Goal: Task Accomplishment & Management: Manage account settings

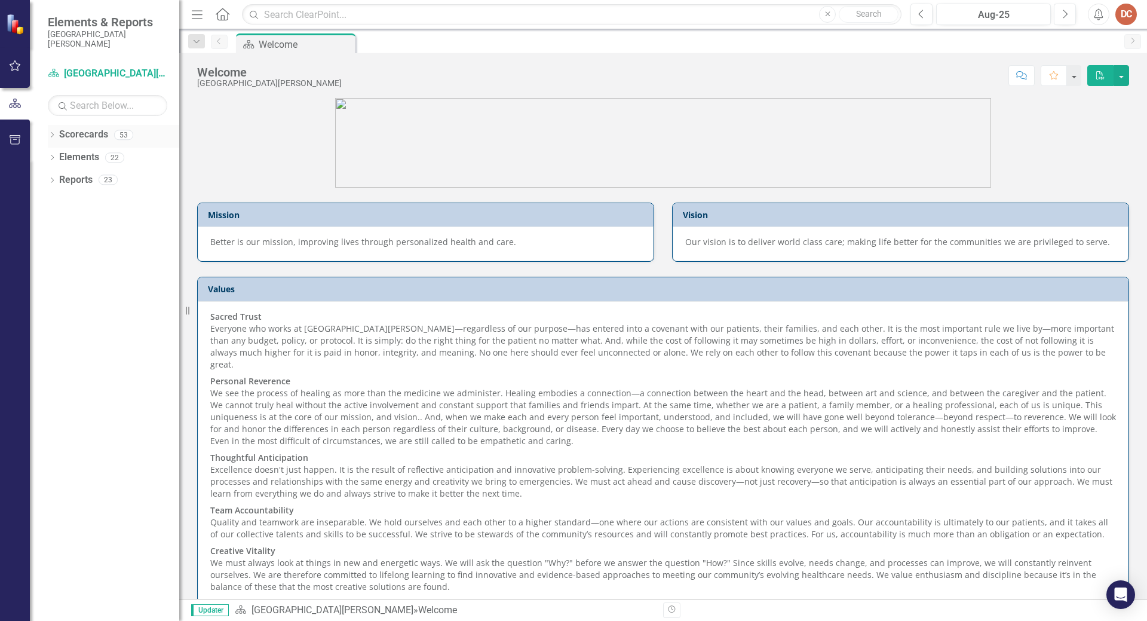
click at [53, 134] on icon "Dropdown" at bounding box center [52, 136] width 8 height 7
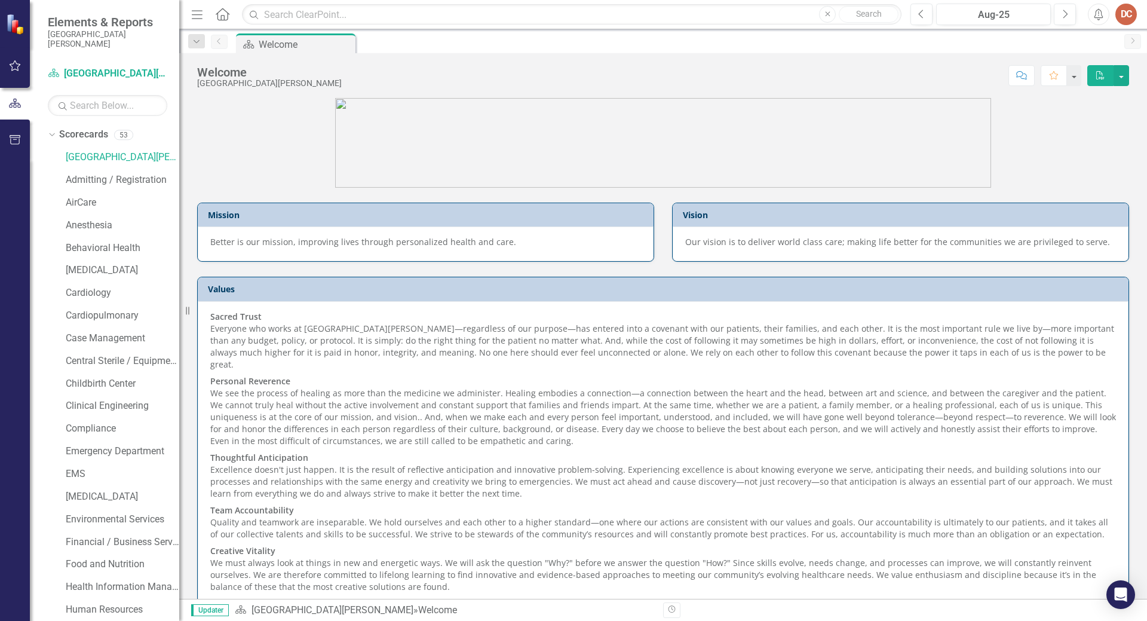
click at [18, 69] on icon "button" at bounding box center [15, 65] width 11 height 11
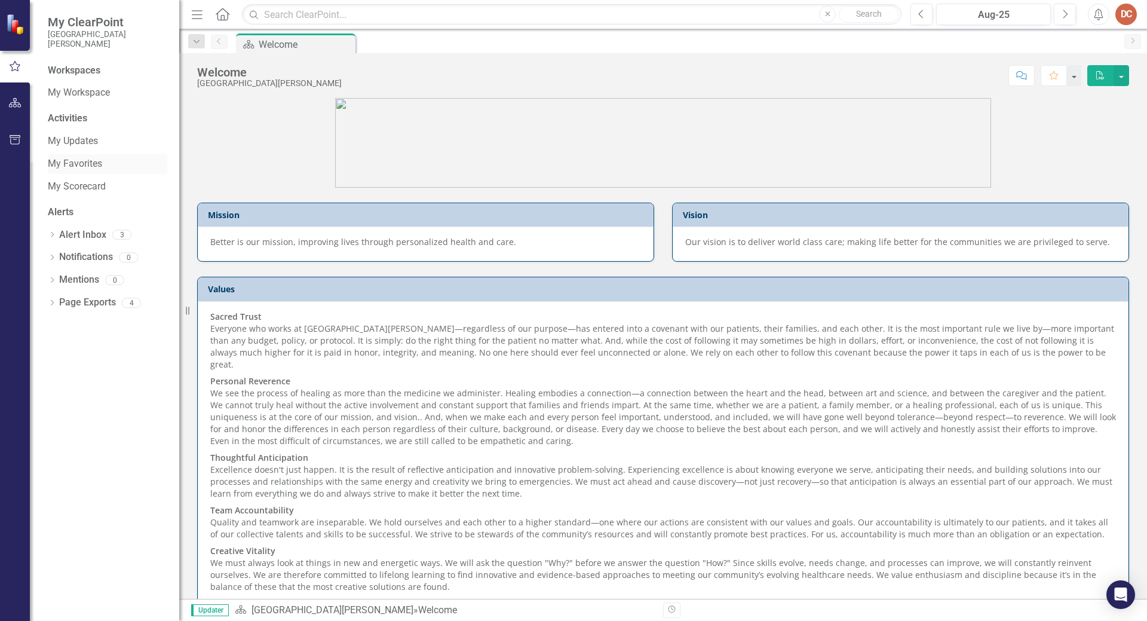
click at [88, 164] on link "My Favorites" at bounding box center [107, 164] width 119 height 14
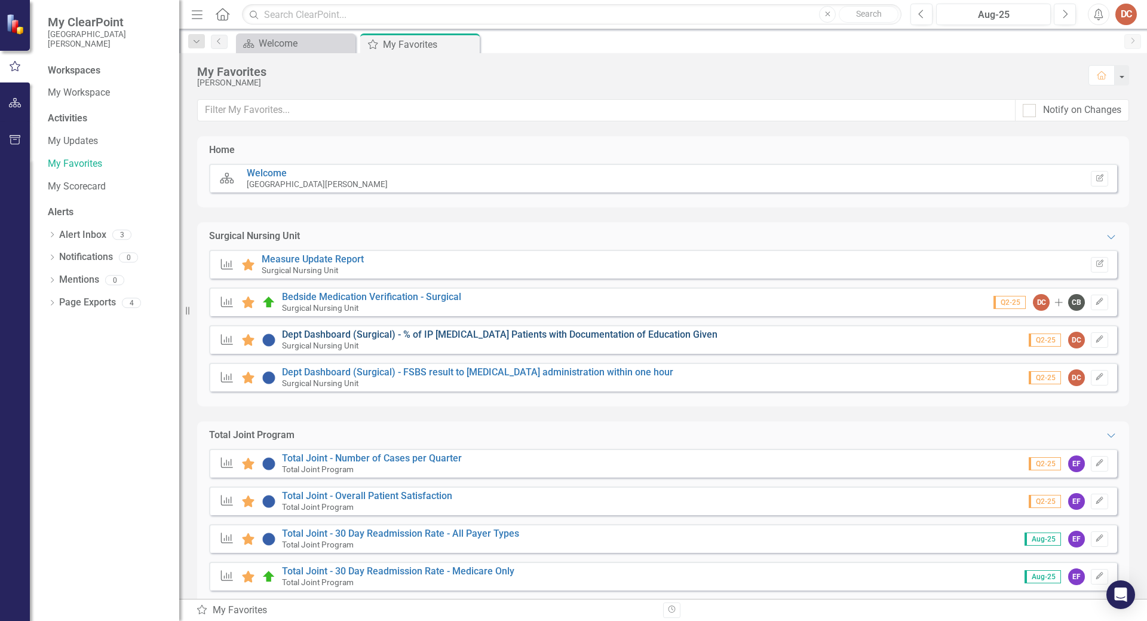
click at [417, 331] on link "Dept Dashboard (Surgical) - % of IP [MEDICAL_DATA] Patients with Documentation …" at bounding box center [499, 334] width 435 height 11
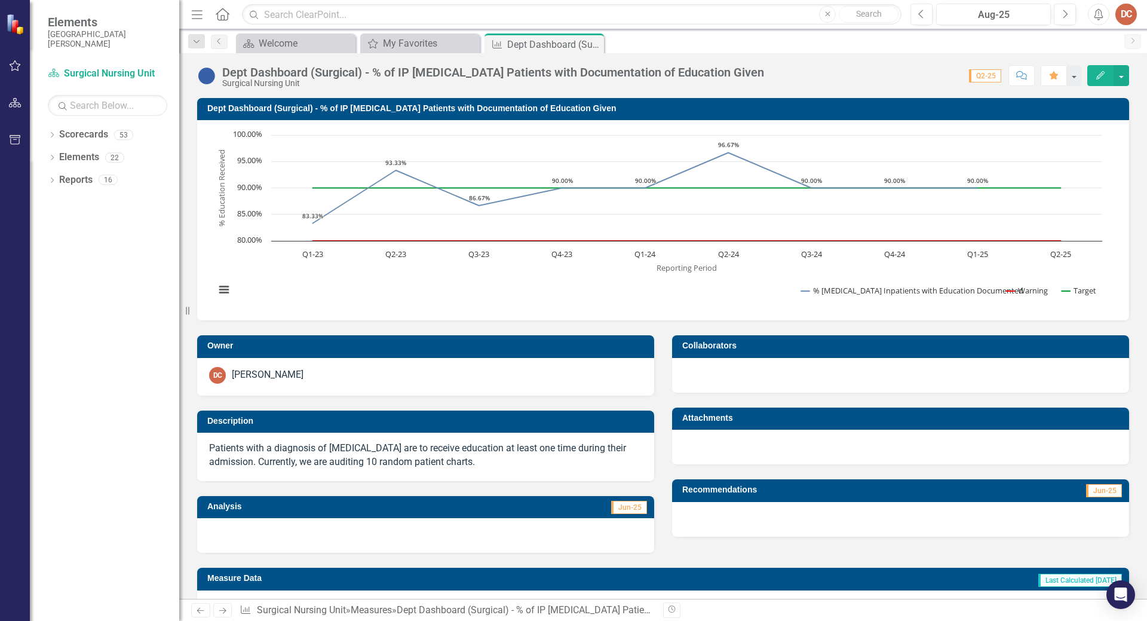
scroll to position [219, 0]
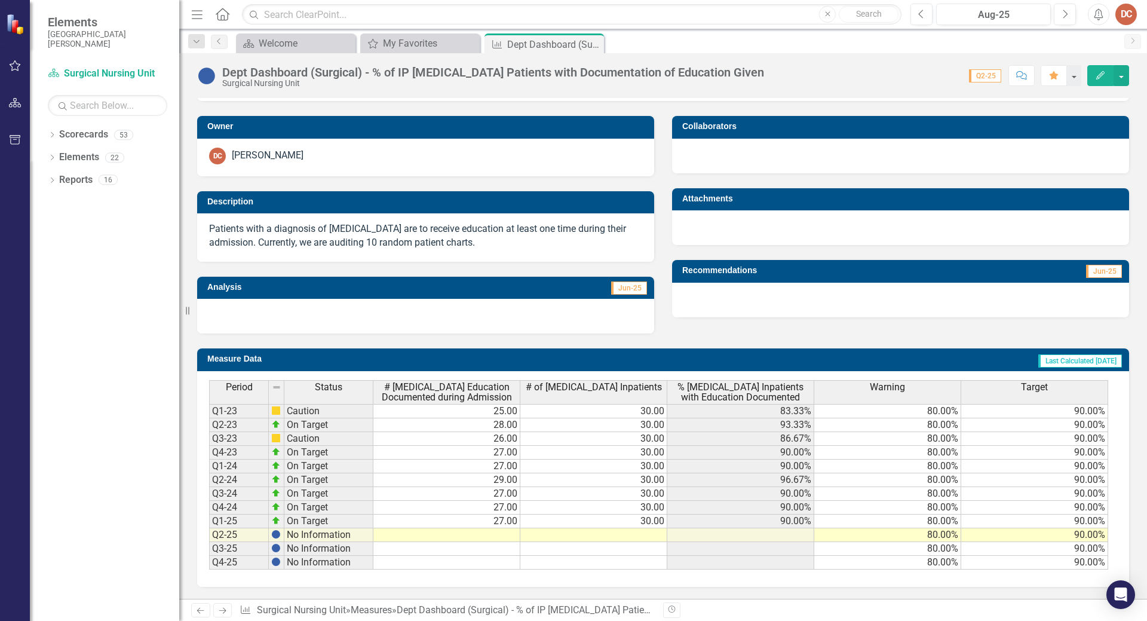
click at [456, 535] on td at bounding box center [446, 535] width 147 height 14
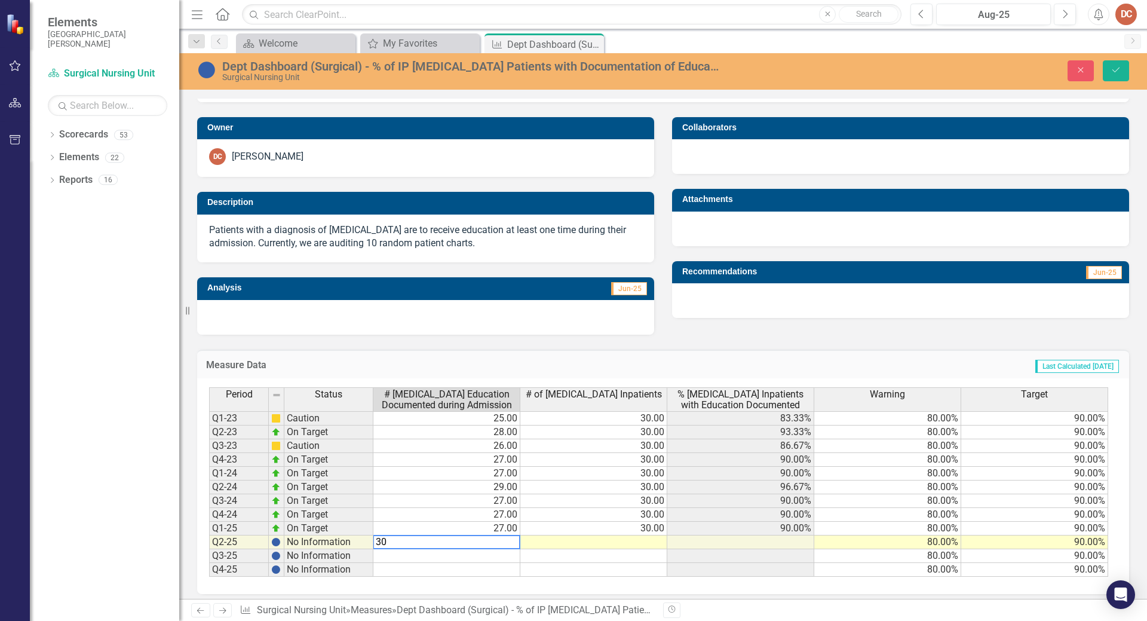
type textarea "3"
type textarea "26"
click at [209, 536] on div "Period Status # [MEDICAL_DATA] Education Documented during Admission # of [MEDI…" at bounding box center [209, 481] width 0 height 189
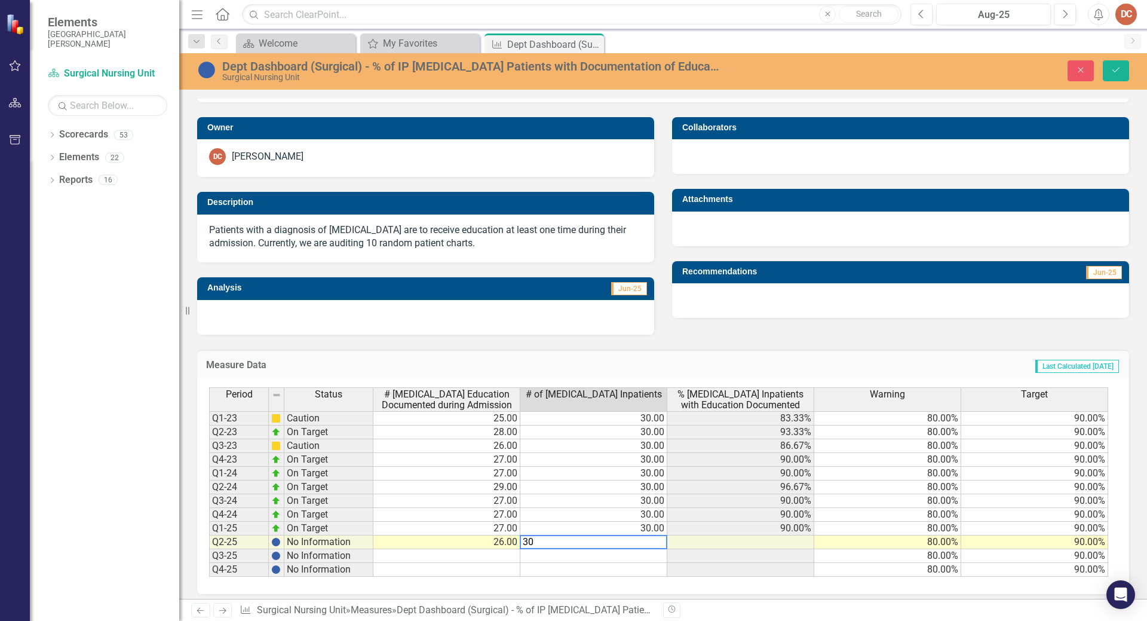
type textarea "30"
click at [209, 535] on div "Period Status # [MEDICAL_DATA] Education Documented during Admission # of [MEDI…" at bounding box center [209, 481] width 0 height 189
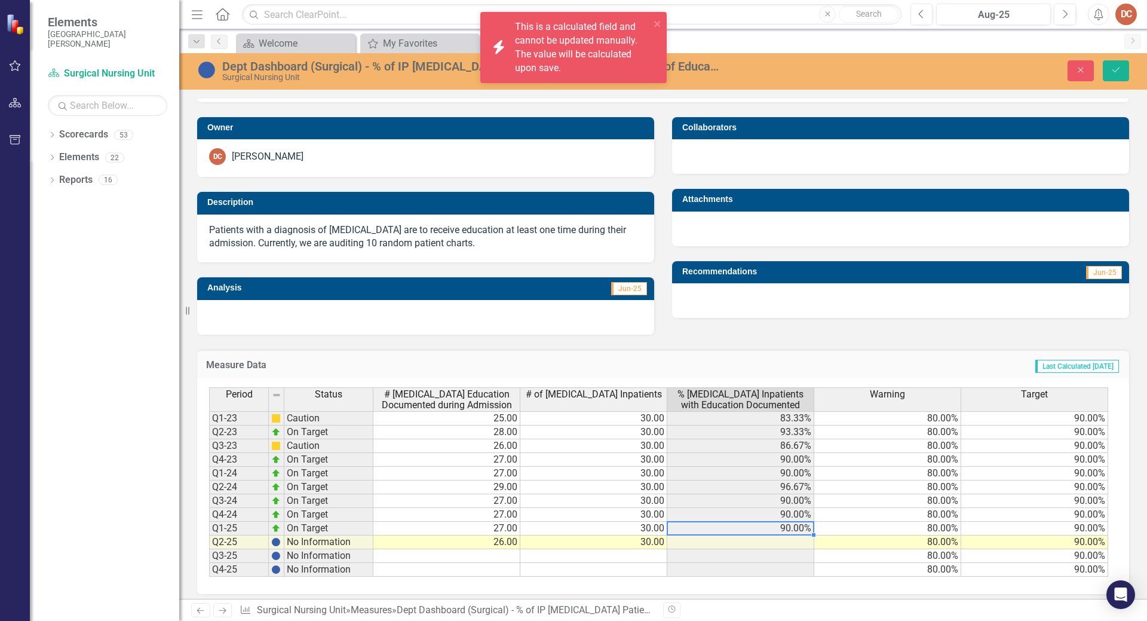
click at [706, 542] on td at bounding box center [740, 542] width 147 height 14
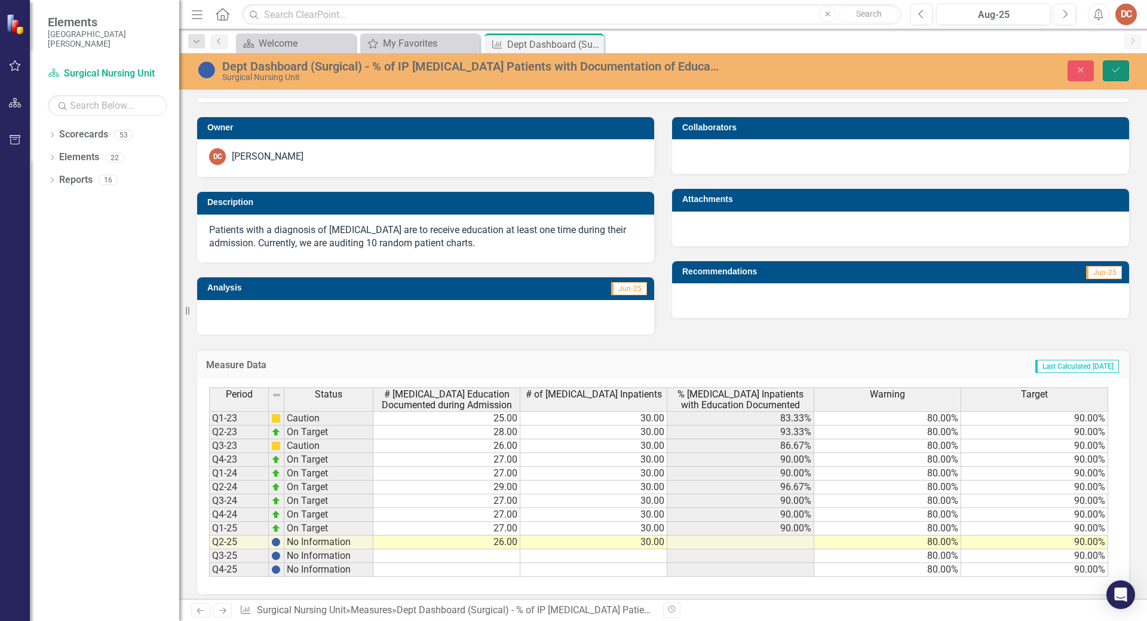
click at [1112, 69] on icon "Save" at bounding box center [1115, 70] width 11 height 8
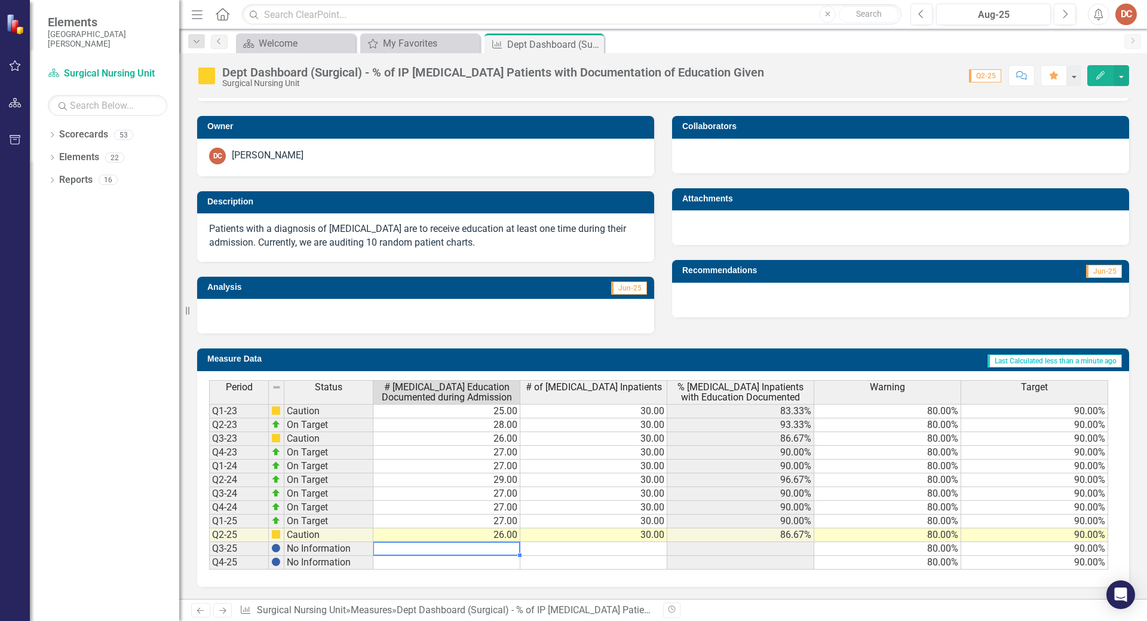
click at [456, 551] on td at bounding box center [446, 549] width 147 height 14
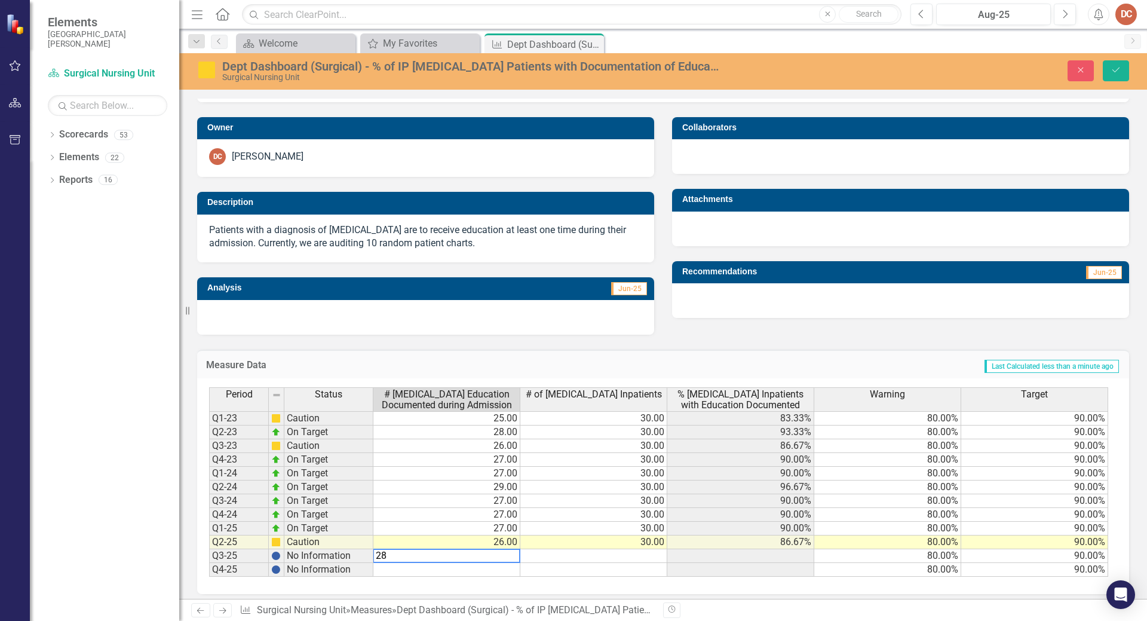
type textarea "28"
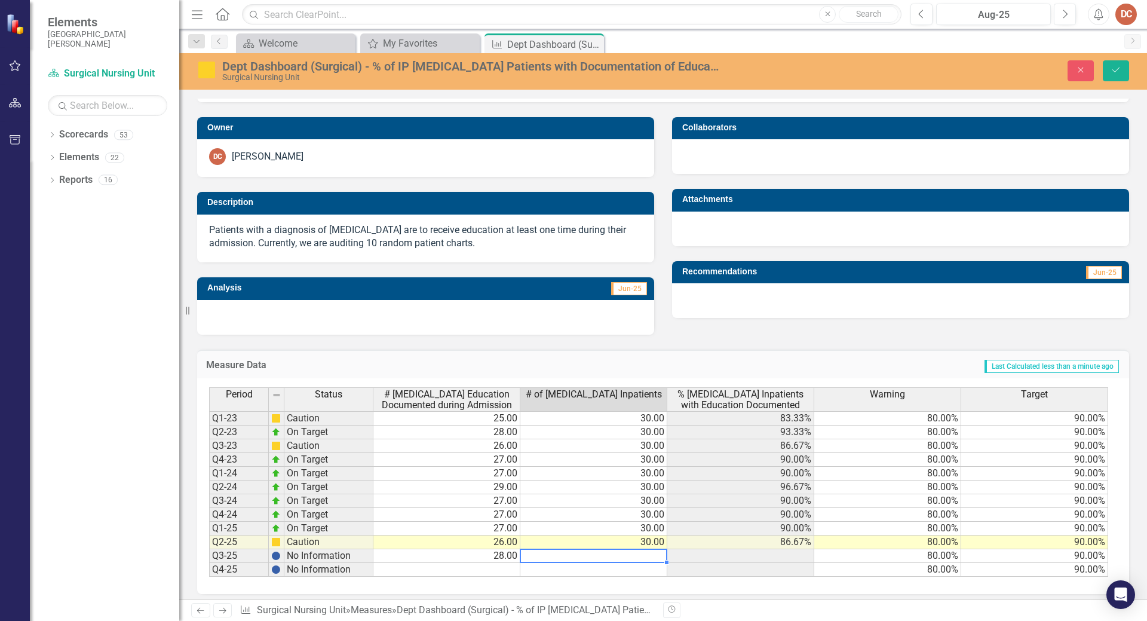
click at [609, 559] on td at bounding box center [593, 556] width 147 height 14
type textarea "30"
click at [716, 551] on td at bounding box center [740, 556] width 147 height 14
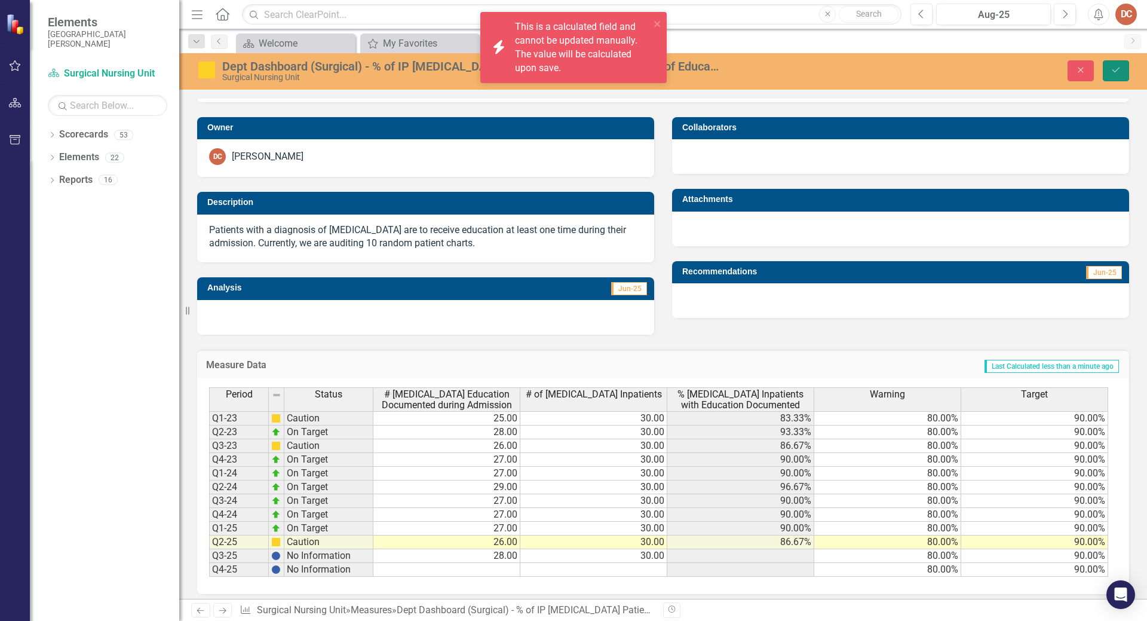
click at [1113, 70] on icon "submit" at bounding box center [1115, 69] width 7 height 5
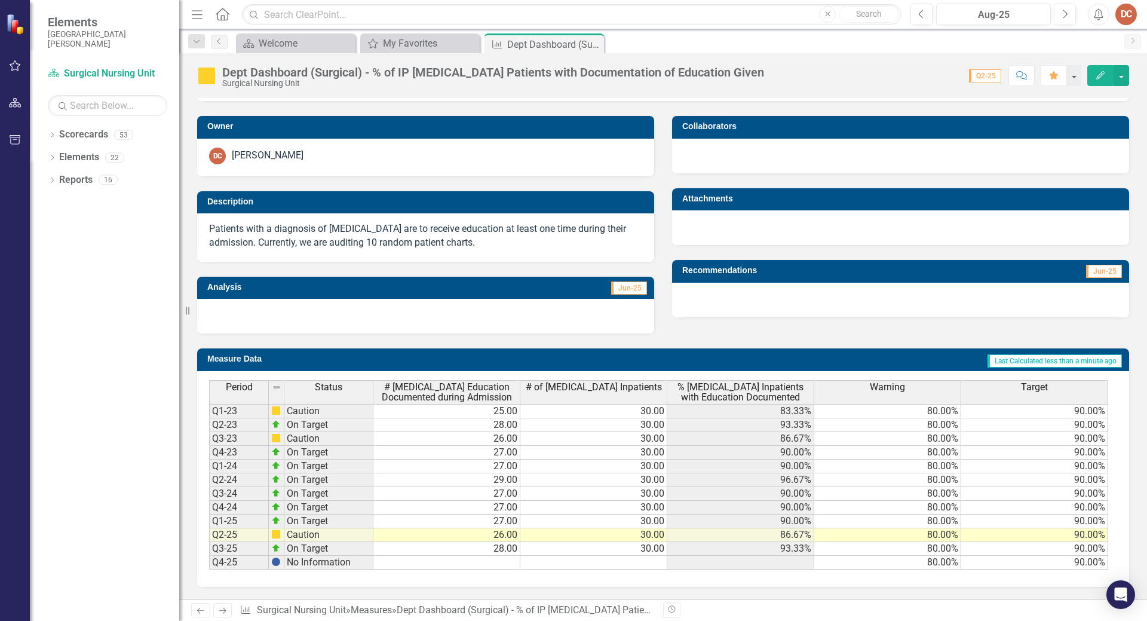
scroll to position [0, 0]
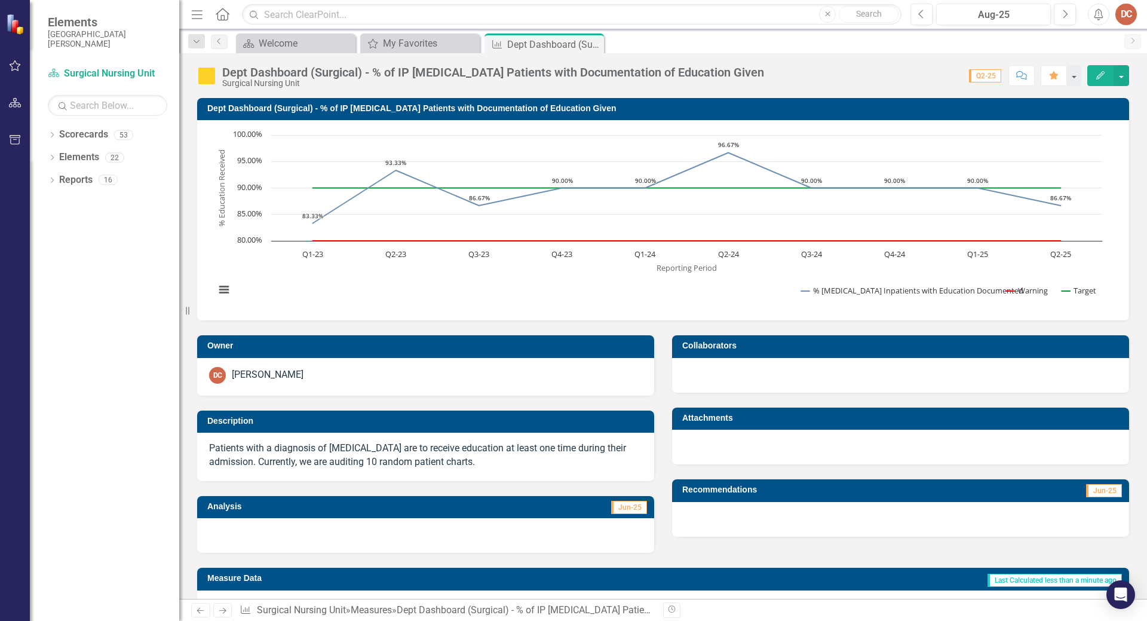
click at [17, 66] on icon "button" at bounding box center [15, 66] width 13 height 10
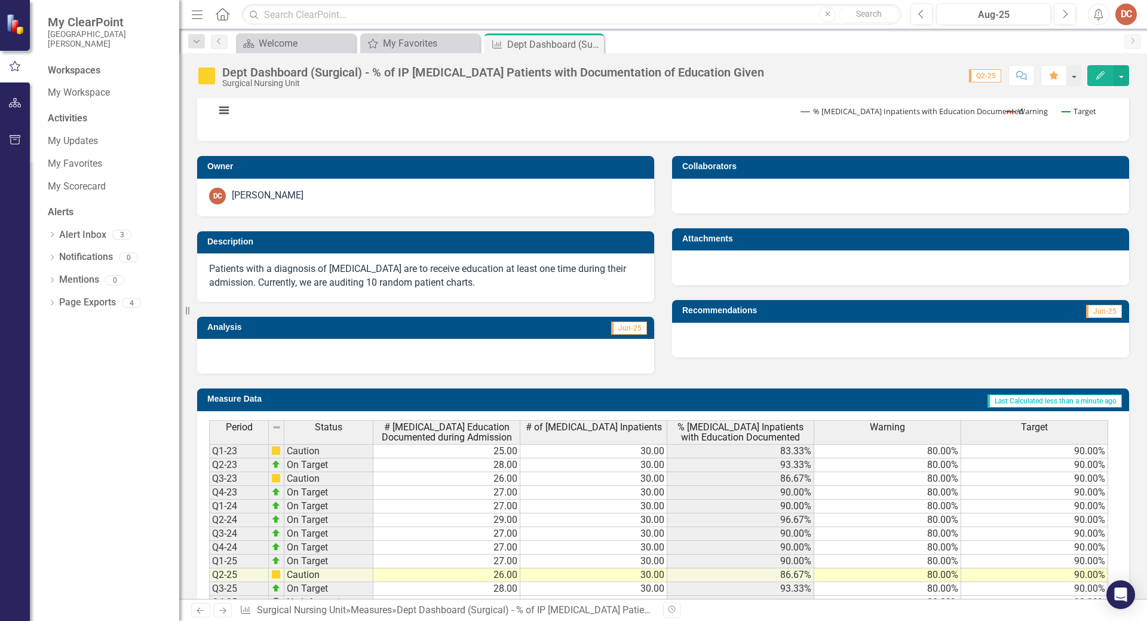
scroll to position [219, 0]
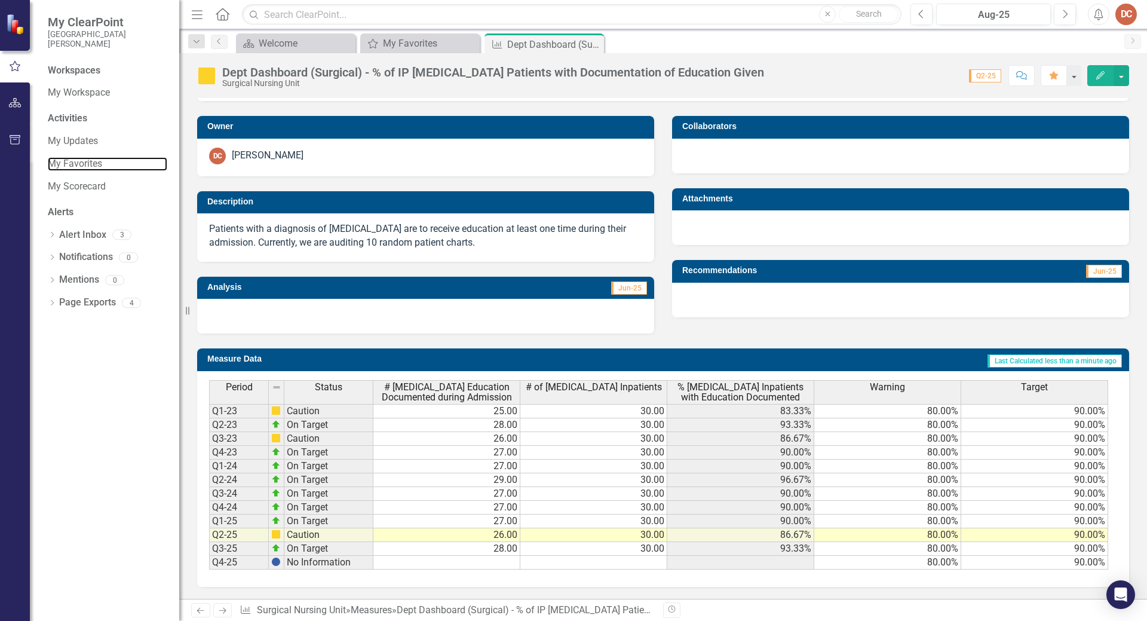
click at [69, 165] on link "My Favorites" at bounding box center [107, 164] width 119 height 14
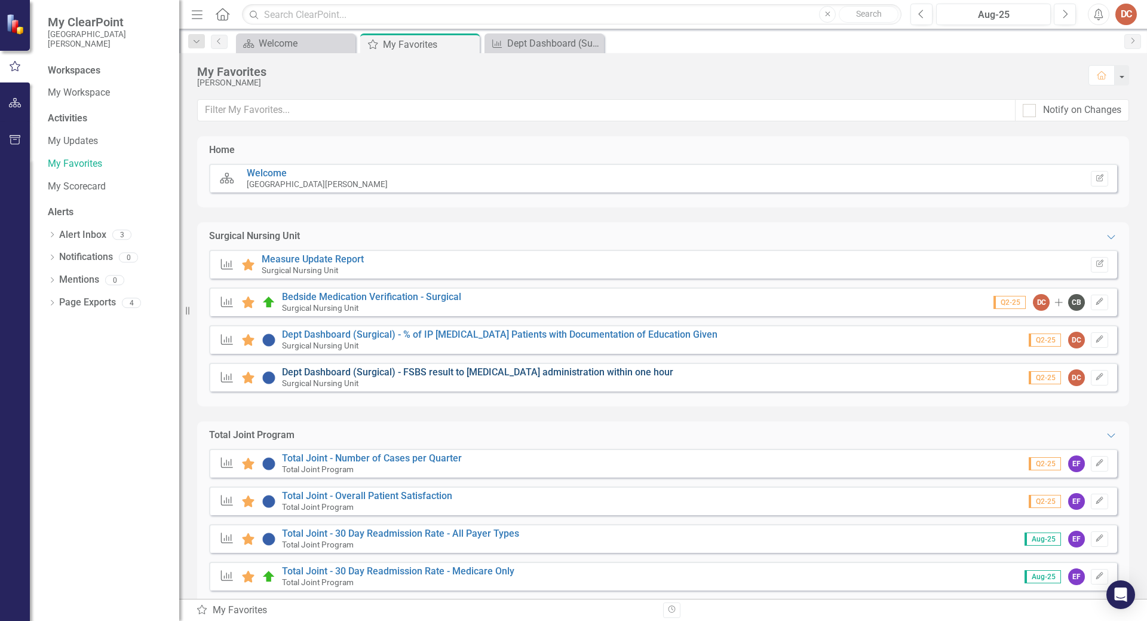
click at [501, 374] on link "Dept Dashboard (Surgical) - FSBS result to [MEDICAL_DATA] administration within…" at bounding box center [477, 371] width 391 height 11
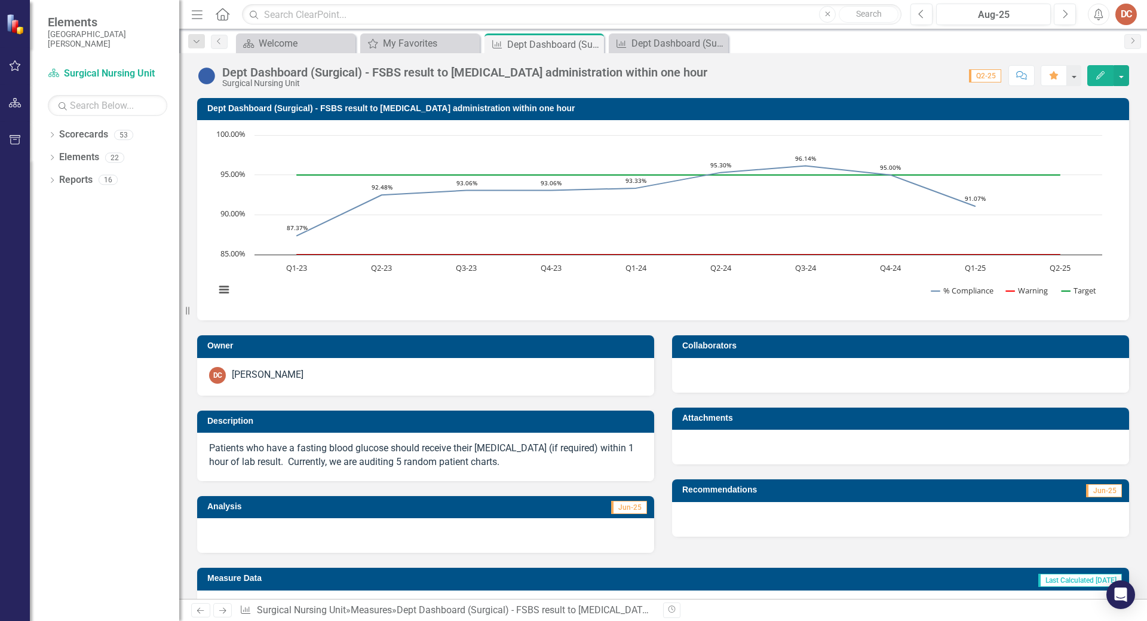
scroll to position [219, 0]
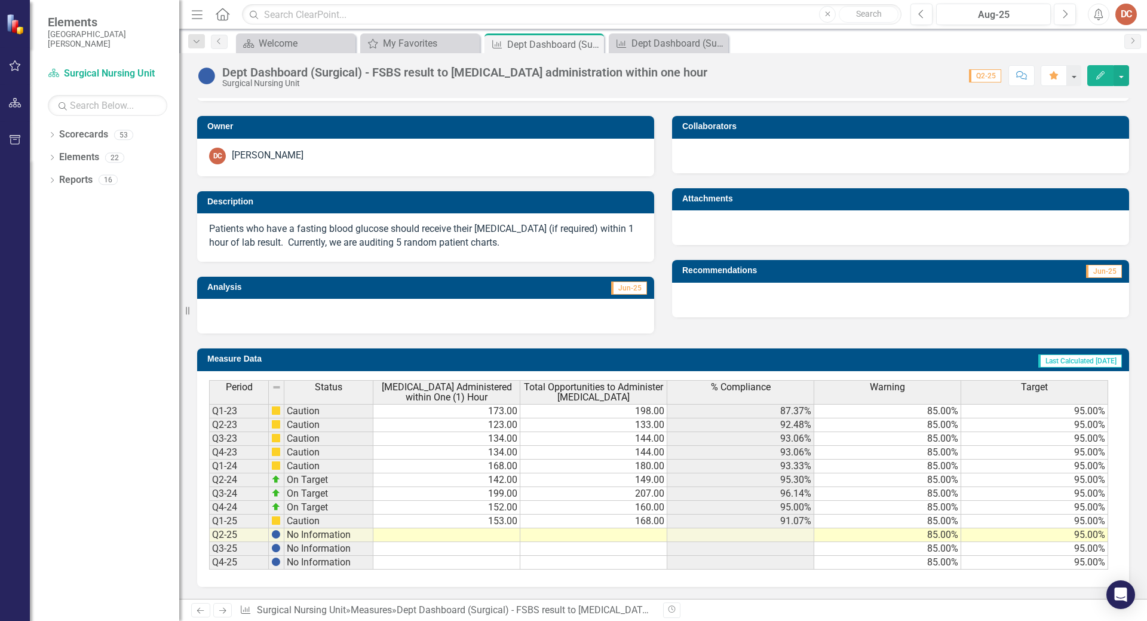
click at [478, 536] on td at bounding box center [446, 535] width 147 height 14
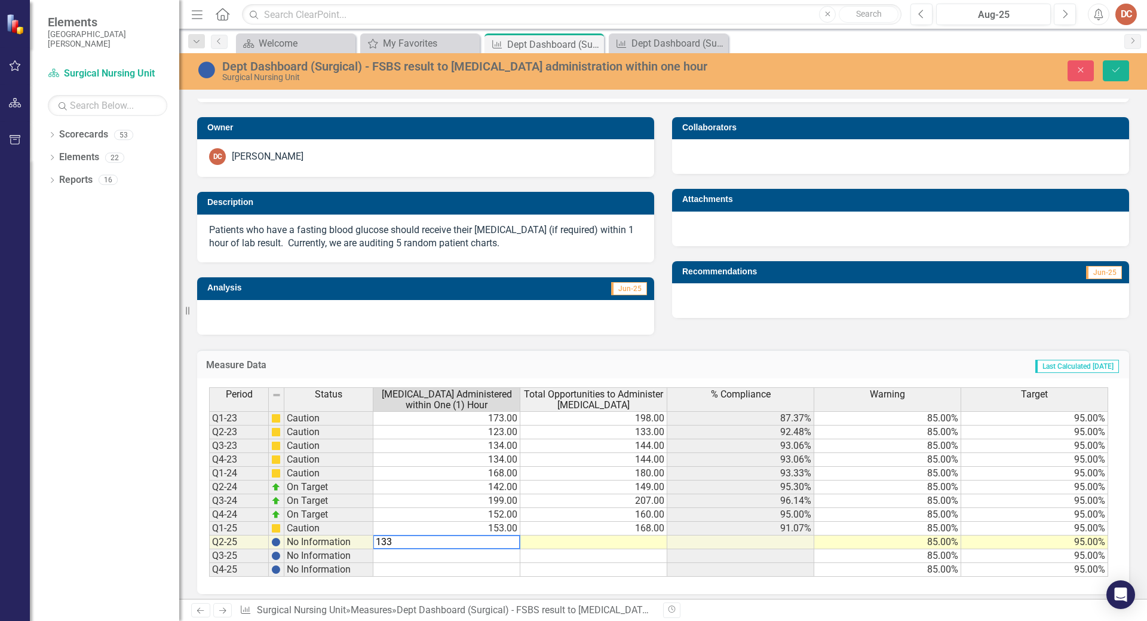
type textarea "133"
click at [612, 547] on td at bounding box center [593, 542] width 147 height 14
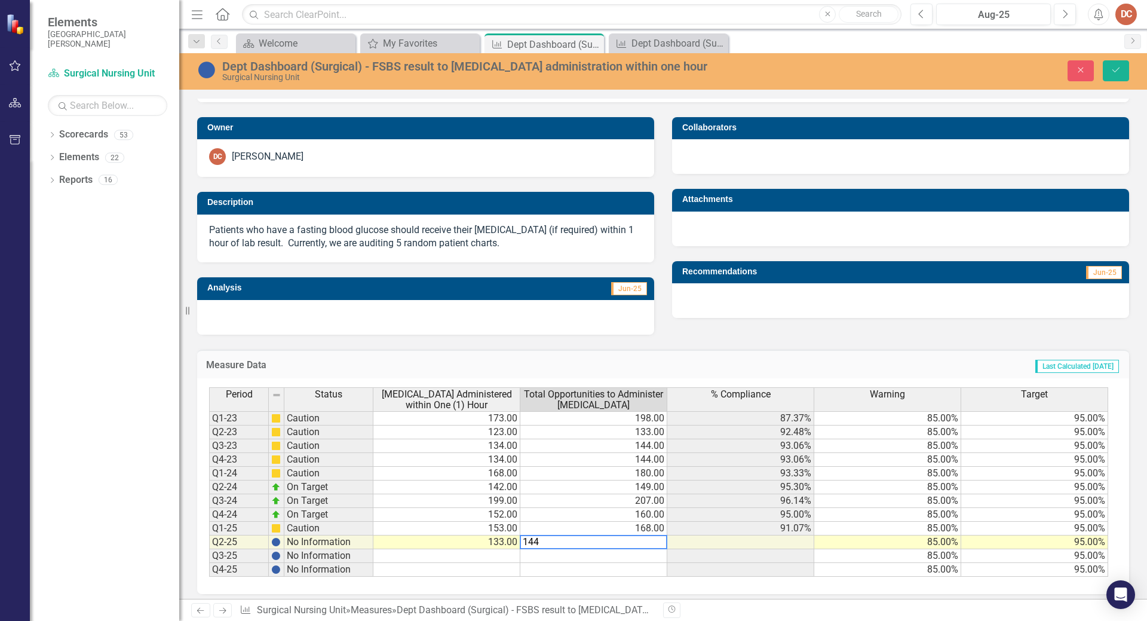
type textarea "144"
click at [475, 554] on td at bounding box center [446, 556] width 147 height 14
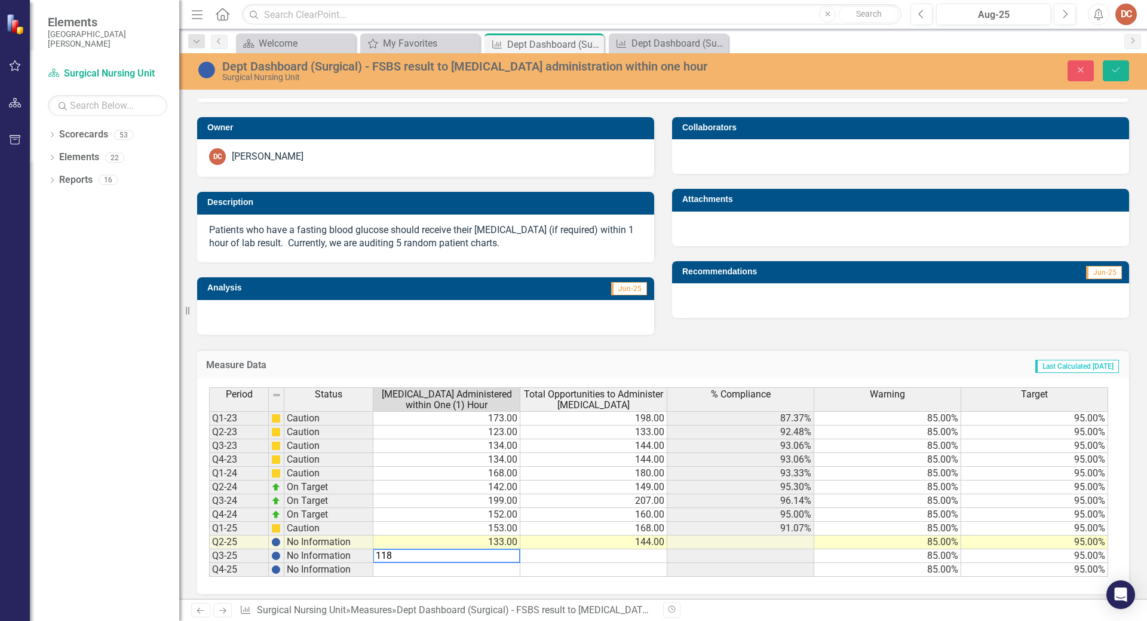
type textarea "118"
click at [593, 556] on td at bounding box center [593, 556] width 147 height 14
type textarea "121"
click at [772, 564] on td at bounding box center [740, 570] width 147 height 14
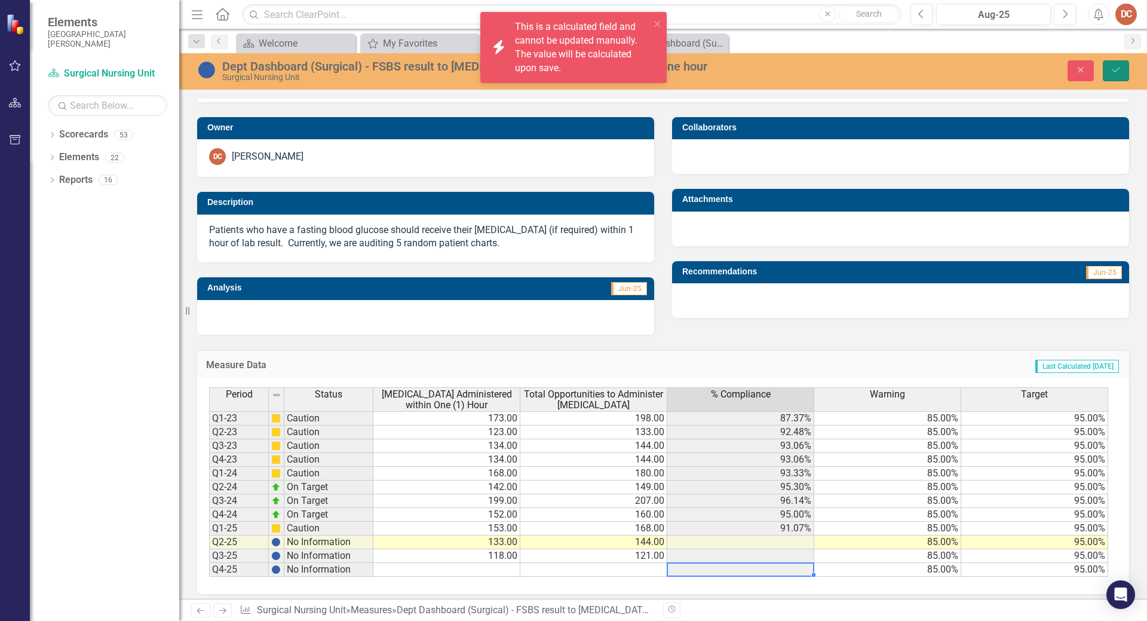
click at [1120, 63] on button "Save" at bounding box center [1116, 70] width 26 height 21
